Goal: Transaction & Acquisition: Purchase product/service

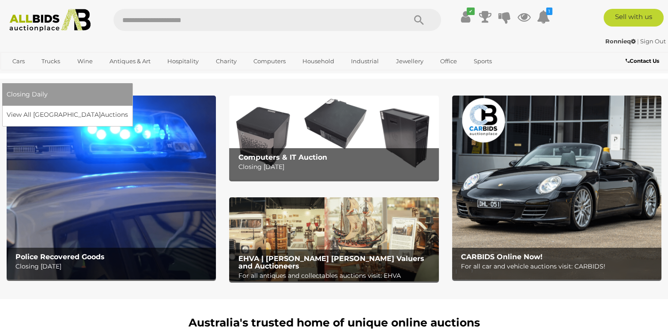
click at [48, 90] on span "Closing Daily" at bounding box center [27, 94] width 41 height 8
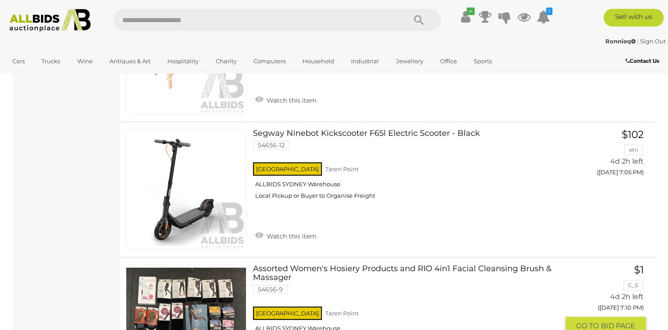
scroll to position [3269, 0]
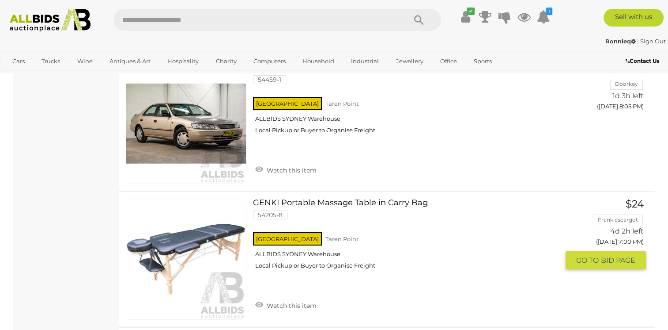
click at [351, 198] on link "GENKI Portable Massage Table in Carry Bag 54205-8 [GEOGRAPHIC_DATA] [GEOGRAPHIC…" at bounding box center [410, 236] width 300 height 77
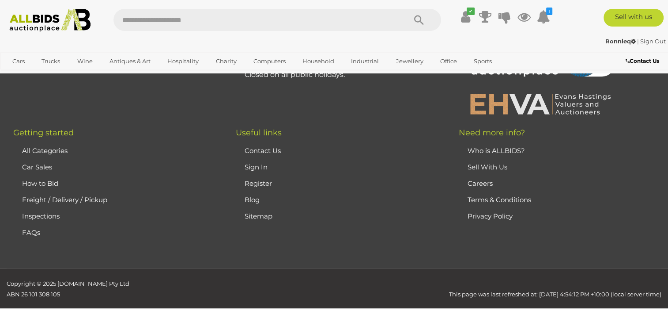
scroll to position [489, 0]
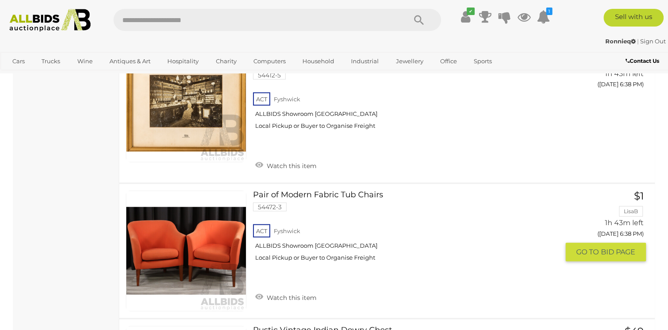
scroll to position [2209, 0]
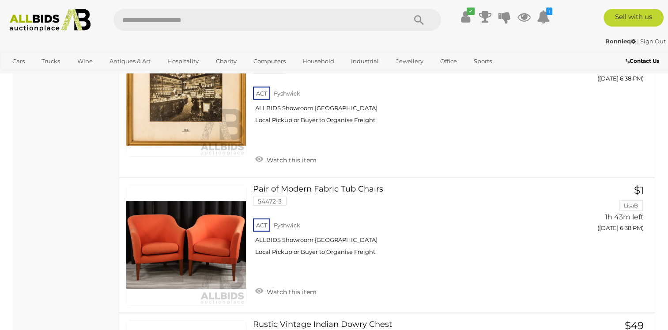
click at [173, 18] on input "text" at bounding box center [256, 20] width 284 height 22
type input "**********"
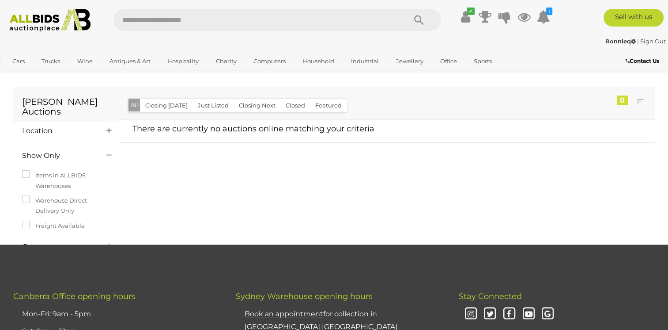
click at [141, 23] on input "text" at bounding box center [256, 20] width 284 height 22
type input "**********"
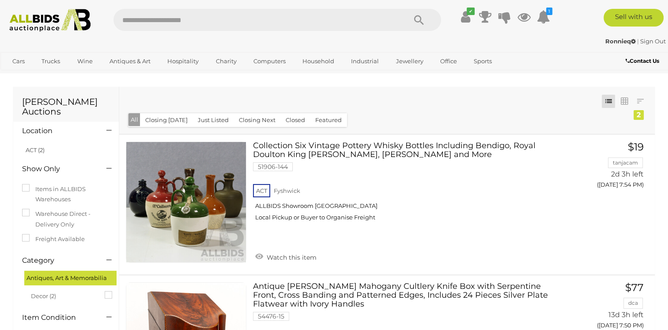
click at [30, 17] on img at bounding box center [50, 20] width 90 height 23
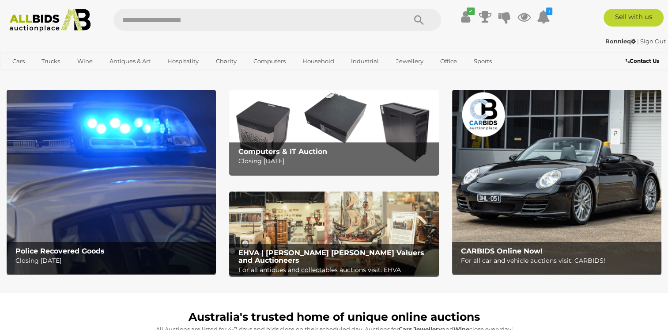
scroll to position [88, 0]
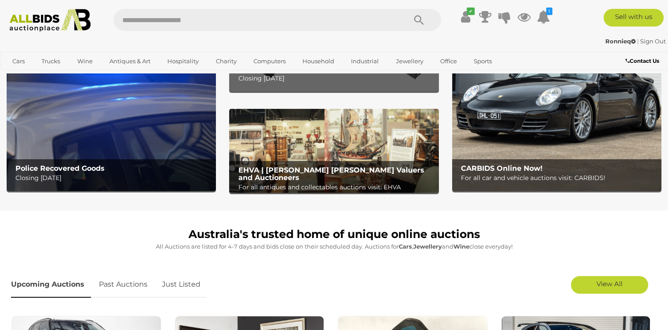
click at [326, 143] on img at bounding box center [333, 151] width 209 height 84
